Goal: Book appointment/travel/reservation

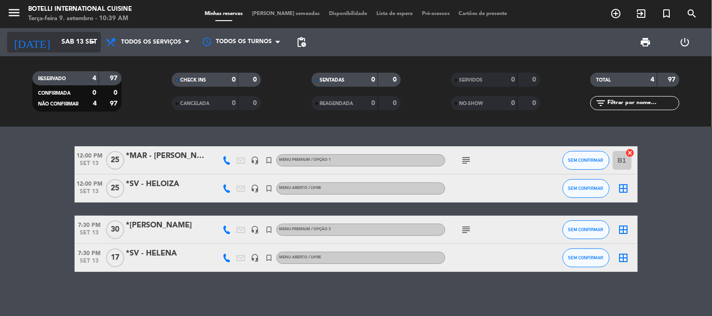
drag, startPoint x: 64, startPoint y: 30, endPoint x: 60, endPoint y: 50, distance: 20.6
click at [62, 36] on div "[DATE] [DATE] arrow_drop_down" at bounding box center [54, 42] width 94 height 28
click at [60, 54] on div "[DATE] [DATE] arrow_drop_down" at bounding box center [54, 42] width 94 height 28
click at [62, 39] on input "Sáb 13 set" at bounding box center [101, 42] width 89 height 17
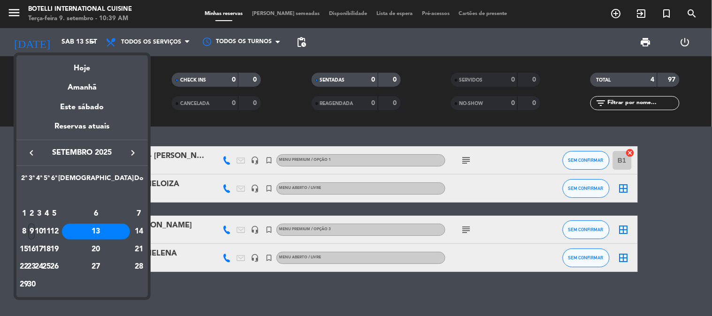
click at [35, 232] on div "9" at bounding box center [31, 232] width 7 height 16
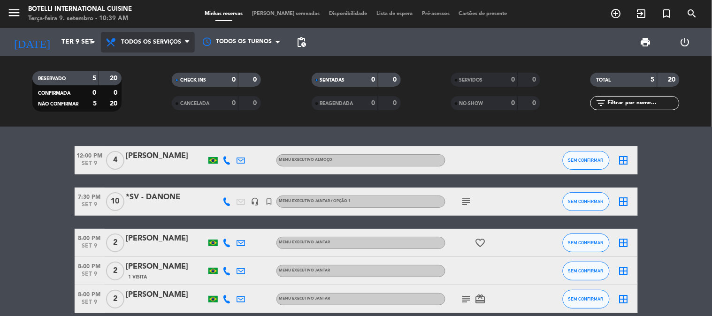
click at [151, 46] on span "Todos os serviços" at bounding box center [148, 42] width 94 height 21
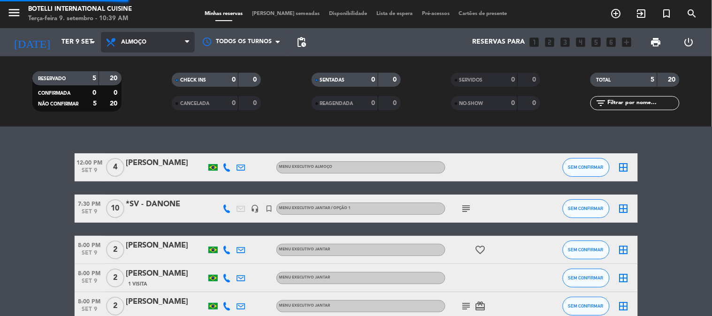
click at [153, 84] on div "menu Botelli International Cuisine Terça-feira 9. setembro - 10:39 AM Minhas re…" at bounding box center [356, 63] width 712 height 127
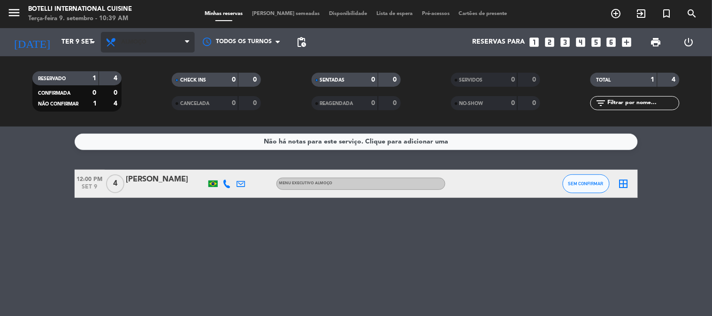
click at [141, 47] on span "Almoço" at bounding box center [148, 42] width 94 height 21
click at [142, 96] on div "menu Botelli International Cuisine Terça-feira 9. setembro - 10:39 AM Minhas re…" at bounding box center [356, 63] width 712 height 127
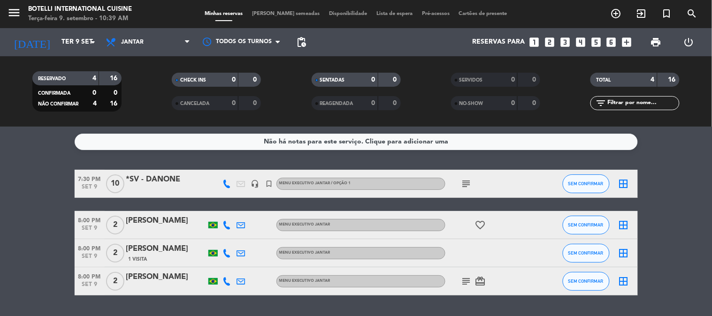
click at [467, 178] on icon "subject" at bounding box center [466, 183] width 11 height 11
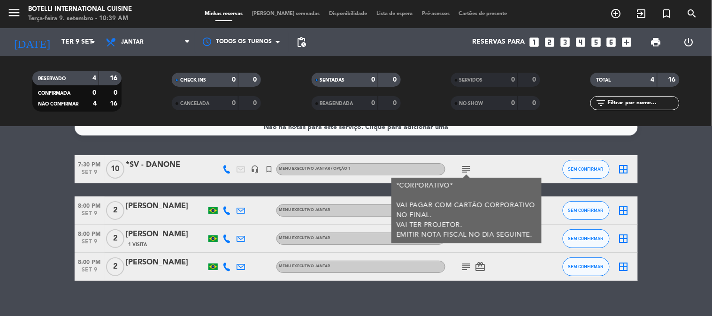
scroll to position [26, 0]
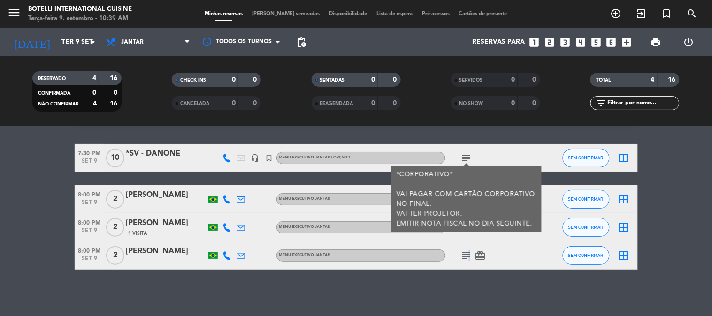
click at [467, 254] on icon "subject" at bounding box center [466, 255] width 11 height 11
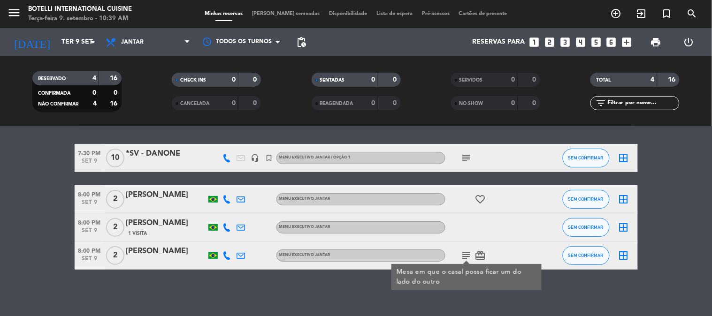
click at [512, 210] on div "favorite_border" at bounding box center [487, 199] width 84 height 28
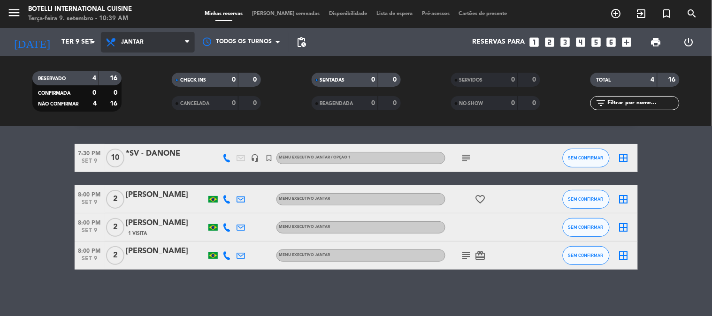
click at [147, 45] on span "Jantar" at bounding box center [148, 42] width 94 height 21
click at [147, 95] on div "menu Botelli International Cuisine Terça-feira 9. setembro - 10:39 AM Minhas re…" at bounding box center [356, 63] width 712 height 127
click at [151, 40] on span "Jantar" at bounding box center [148, 42] width 94 height 21
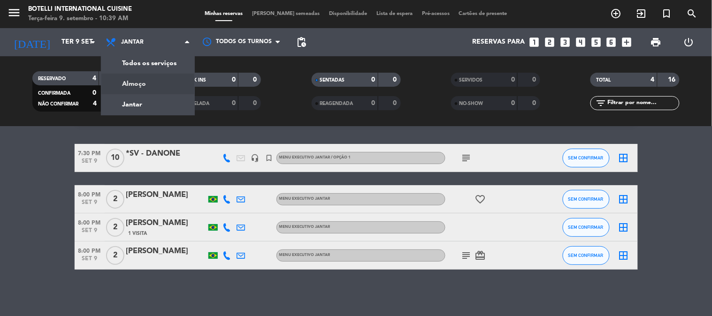
drag, startPoint x: 149, startPoint y: 81, endPoint x: 160, endPoint y: 10, distance: 72.2
click at [149, 77] on div "menu Botelli International Cuisine Terça-feira 9. setembro - 10:39 AM Minhas re…" at bounding box center [356, 63] width 712 height 127
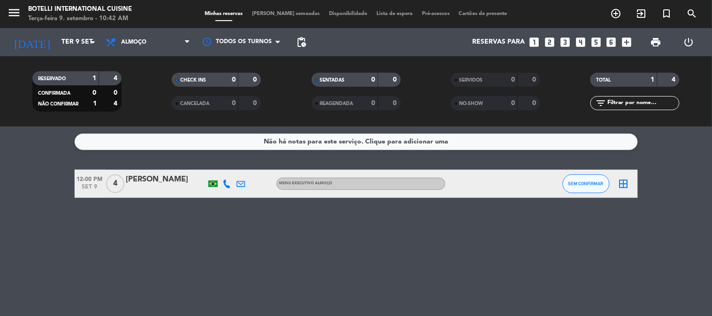
scroll to position [0, 0]
click at [57, 39] on input "Ter 9 set" at bounding box center [101, 42] width 89 height 17
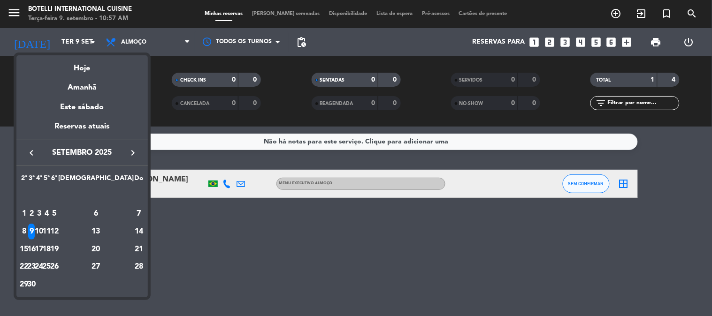
click at [43, 228] on div "10" at bounding box center [39, 232] width 7 height 16
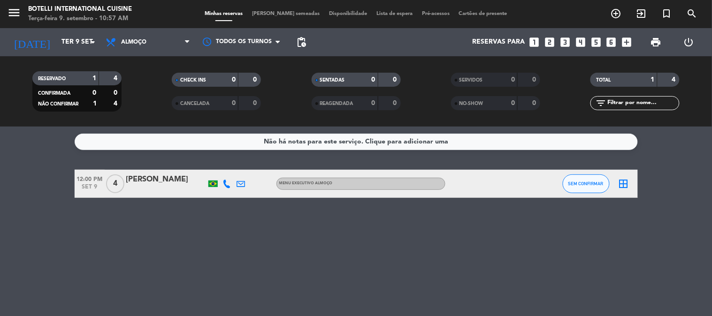
type input "Qua 10 set"
drag, startPoint x: 30, startPoint y: 250, endPoint x: 50, endPoint y: 254, distance: 20.2
click at [30, 250] on div "Não há notas para este serviço. Clique para adicionar uma 12:00 PM [DATE] 8 [PE…" at bounding box center [356, 222] width 712 height 190
